Goal: Find contact information: Find contact information

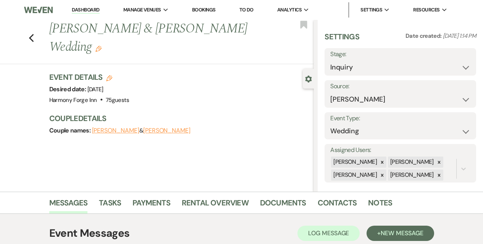
select select "17"
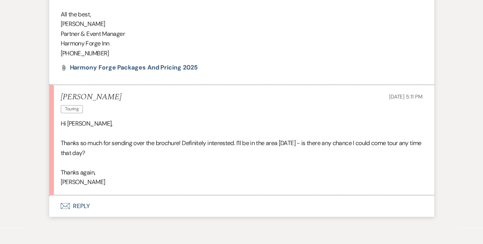
scroll to position [552, 0]
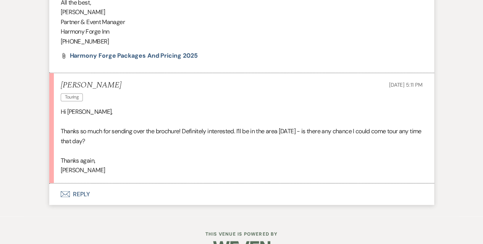
click at [77, 196] on button "Envelope Reply" at bounding box center [241, 193] width 385 height 21
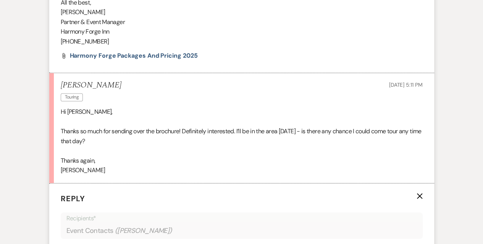
scroll to position [704, 0]
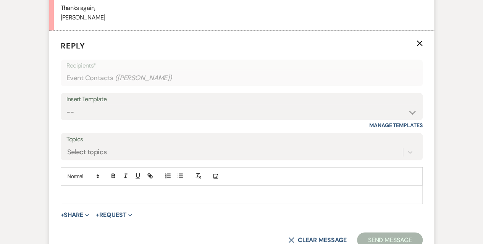
click at [88, 192] on p at bounding box center [242, 194] width 350 height 8
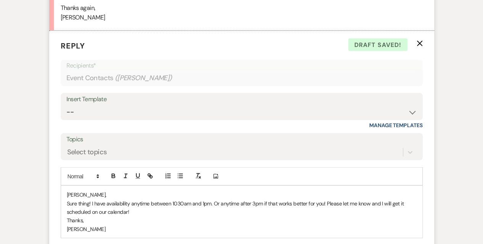
click at [144, 210] on p "Sure thing! I have availability anytime between 1030am and 1pm. Or anytime afte…" at bounding box center [242, 207] width 350 height 17
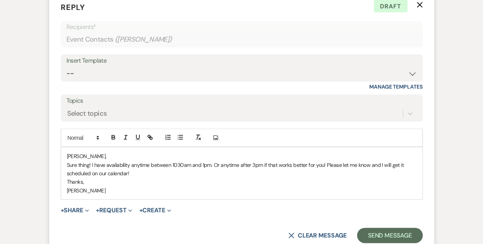
scroll to position [781, 0]
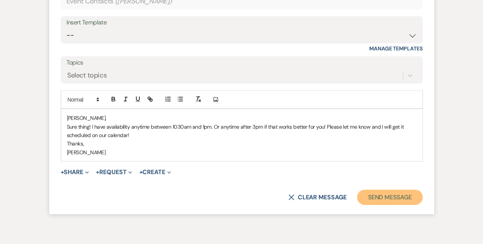
click at [391, 194] on button "Send Message" at bounding box center [389, 197] width 65 height 15
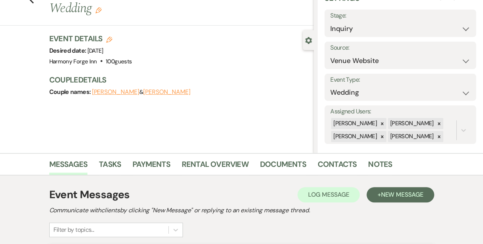
scroll to position [0, 0]
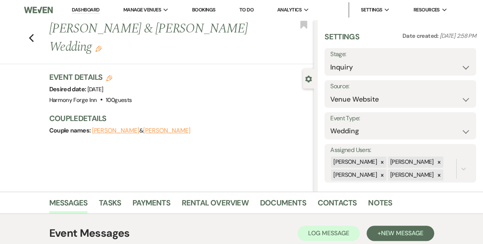
click at [81, 9] on link "Dashboard" at bounding box center [85, 9] width 27 height 7
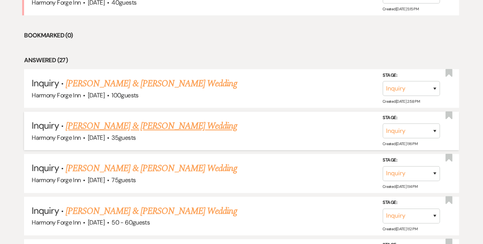
scroll to position [389, 0]
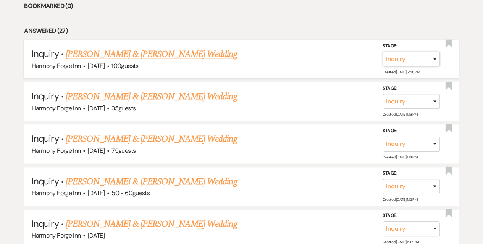
click at [419, 56] on select "Inquiry Follow Up Tour Requested Tour Confirmed Toured Proposal Sent Booked Lost" at bounding box center [410, 59] width 57 height 15
select select "2"
click at [382, 52] on select "Inquiry Follow Up Tour Requested Tour Confirmed Toured Proposal Sent Booked Lost" at bounding box center [410, 59] width 57 height 15
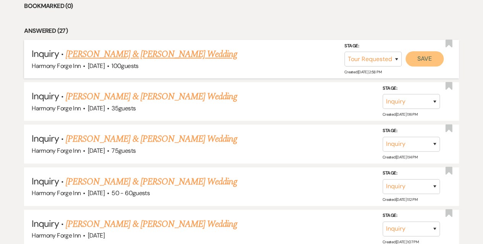
click at [423, 55] on button "Save" at bounding box center [424, 58] width 38 height 15
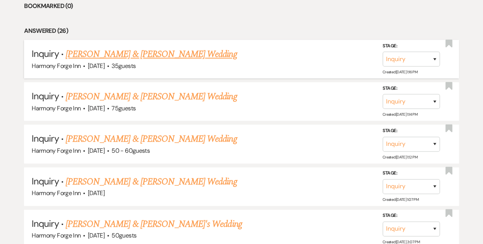
click at [114, 52] on link "[PERSON_NAME] & [PERSON_NAME] Wedding" at bounding box center [151, 54] width 171 height 14
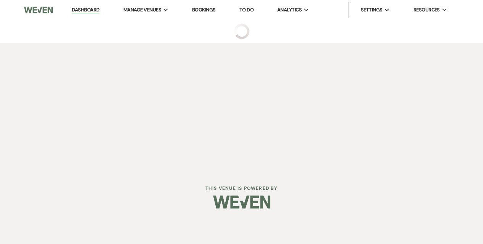
select select "17"
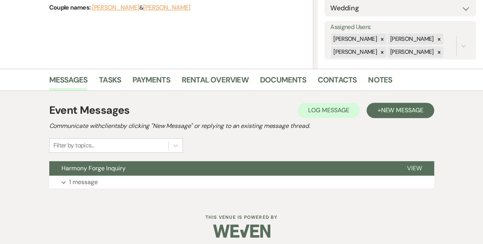
scroll to position [127, 0]
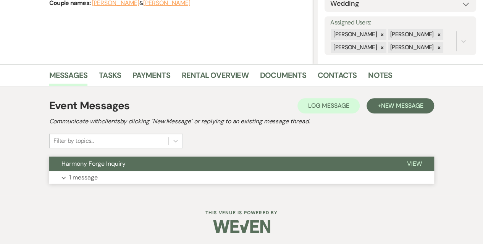
click at [82, 173] on p "1 message" at bounding box center [83, 178] width 29 height 10
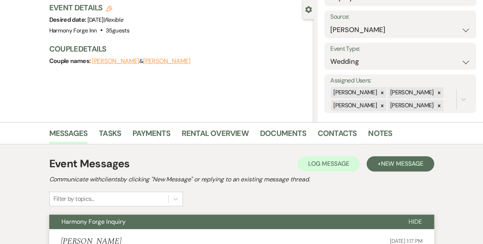
scroll to position [0, 0]
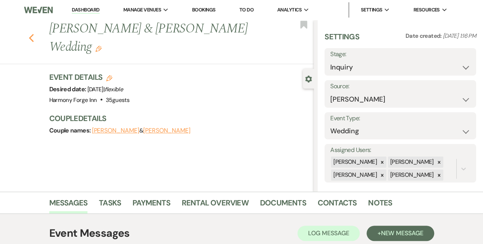
click at [34, 34] on icon "Previous" at bounding box center [32, 38] width 6 height 9
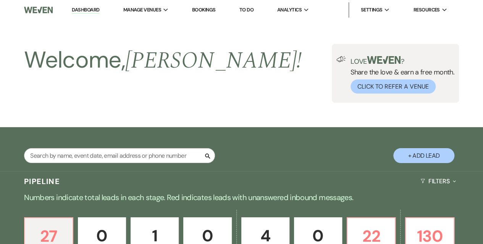
scroll to position [389, 0]
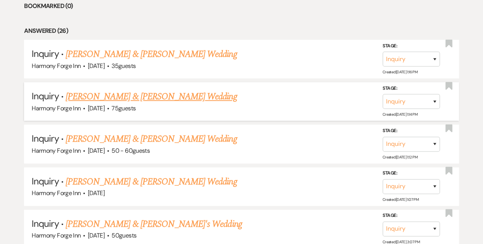
click at [126, 98] on link "[PERSON_NAME] & [PERSON_NAME] Wedding" at bounding box center [151, 97] width 171 height 14
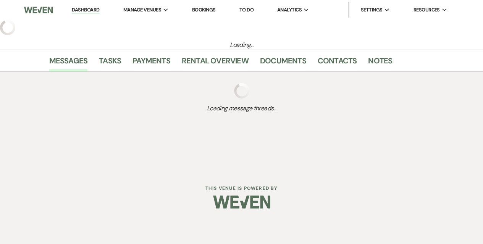
select select "17"
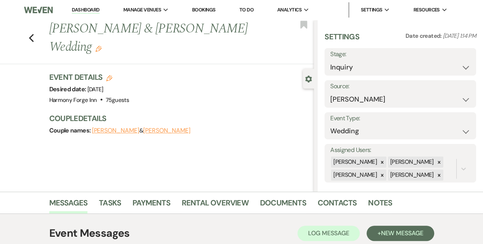
scroll to position [127, 0]
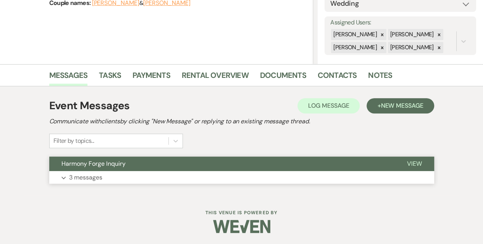
click at [91, 175] on p "3 messages" at bounding box center [85, 178] width 33 height 10
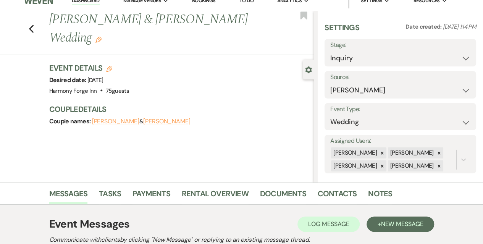
scroll to position [0, 0]
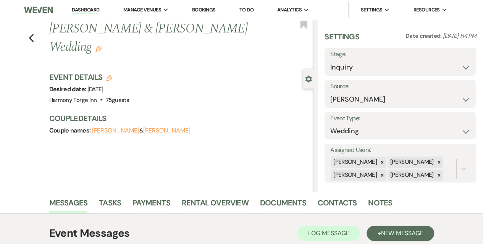
click at [395, 55] on label "Stage:" at bounding box center [400, 54] width 140 height 11
click at [391, 65] on select "Inquiry Follow Up Tour Requested Tour Confirmed Toured Proposal Sent Booked Lost" at bounding box center [400, 67] width 140 height 15
select select "2"
click at [330, 60] on select "Inquiry Follow Up Tour Requested Tour Confirmed Toured Proposal Sent Booked Lost" at bounding box center [400, 67] width 140 height 15
click at [456, 63] on button "Save" at bounding box center [460, 61] width 31 height 15
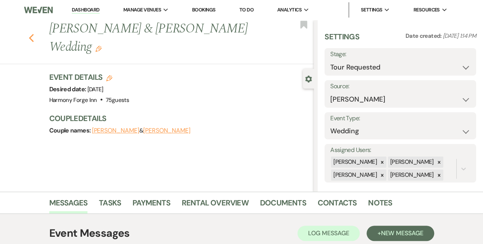
click at [34, 37] on icon "Previous" at bounding box center [32, 38] width 6 height 9
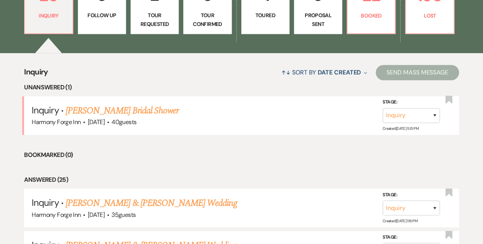
scroll to position [237, 0]
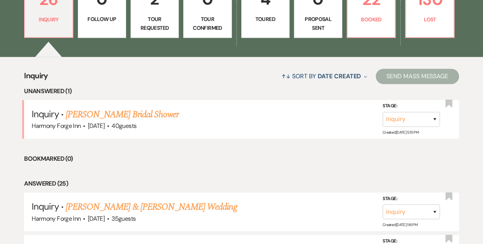
click at [156, 22] on p "Tour Requested" at bounding box center [154, 23] width 38 height 17
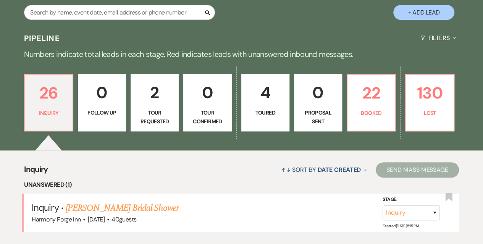
select select "2"
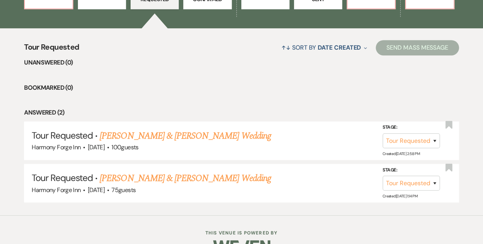
scroll to position [285, 0]
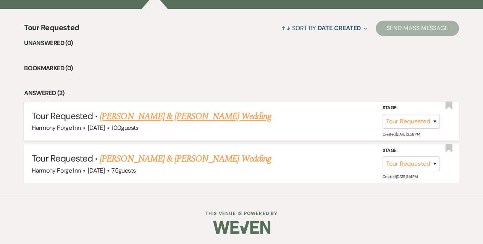
click at [166, 119] on link "[PERSON_NAME] & [PERSON_NAME] Wedding" at bounding box center [185, 117] width 171 height 14
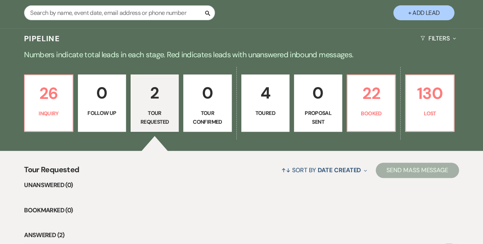
select select "2"
select select "5"
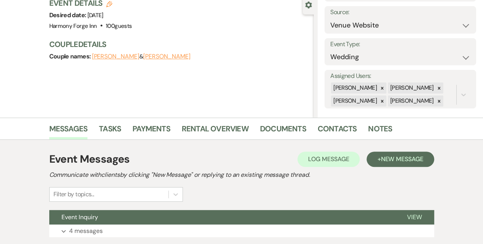
scroll to position [127, 0]
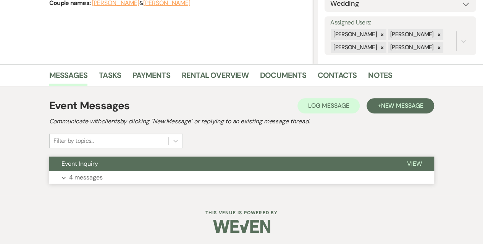
click at [111, 178] on button "Expand 4 messages" at bounding box center [241, 177] width 385 height 13
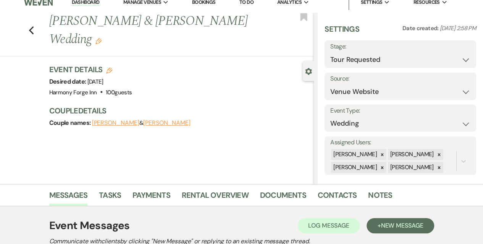
scroll to position [0, 0]
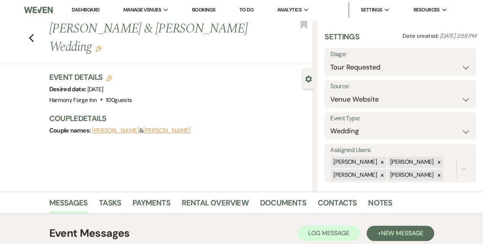
click at [80, 12] on link "Dashboard" at bounding box center [85, 9] width 27 height 7
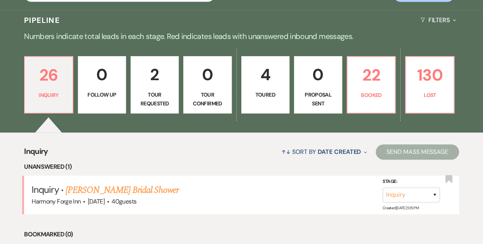
scroll to position [38, 0]
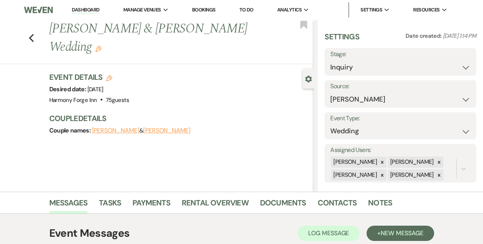
select select "17"
click at [195, 10] on link "Bookings" at bounding box center [204, 9] width 24 height 6
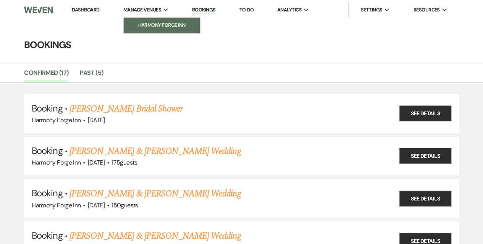
click at [140, 23] on li "Harmony Forge Inn" at bounding box center [161, 25] width 69 height 8
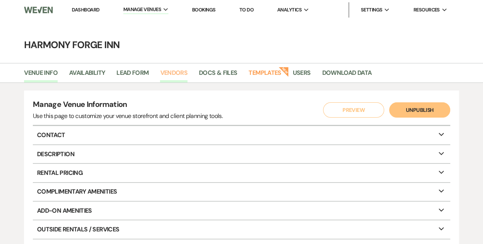
click at [173, 71] on link "Vendors" at bounding box center [173, 75] width 27 height 15
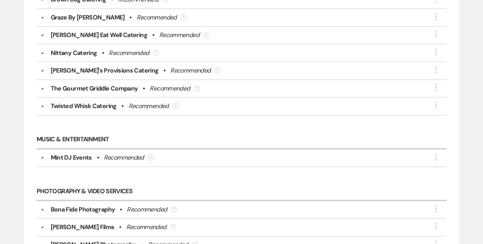
scroll to position [420, 0]
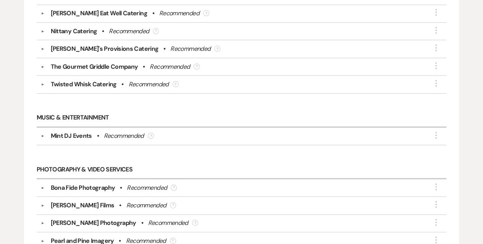
click at [43, 82] on button "▼" at bounding box center [42, 84] width 9 height 4
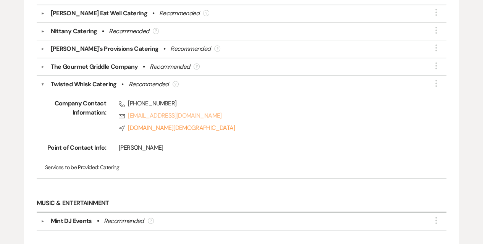
click at [145, 114] on link "Rsvp mickala@twistedwhiskcatering.com" at bounding box center [270, 115] width 303 height 9
click at [231, 115] on link "Rsvp mickala@twistedwhiskcatering.com" at bounding box center [270, 115] width 303 height 9
click at [196, 113] on link "Rsvp mickala@twistedwhiskcatering.com" at bounding box center [270, 115] width 303 height 9
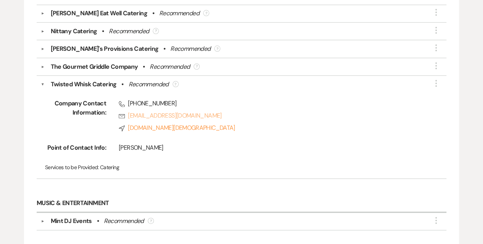
click at [196, 113] on link "Rsvp mickala@twistedwhiskcatering.com" at bounding box center [270, 115] width 303 height 9
